Goal: Information Seeking & Learning: Learn about a topic

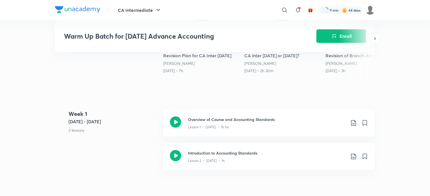
scroll to position [185, 0]
click at [173, 123] on icon at bounding box center [175, 122] width 11 height 11
click at [170, 156] on div "Introduction to Accounting Standards Lesson 2 • Feb 7 • 1h" at bounding box center [269, 157] width 212 height 27
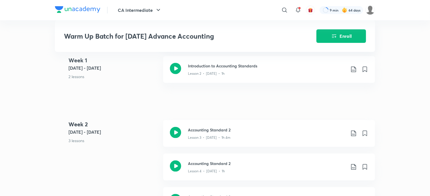
scroll to position [274, 0]
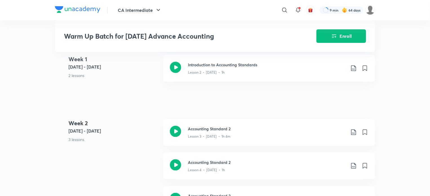
click at [82, 9] on img at bounding box center [77, 9] width 45 height 7
